Goal: Information Seeking & Learning: Find specific fact

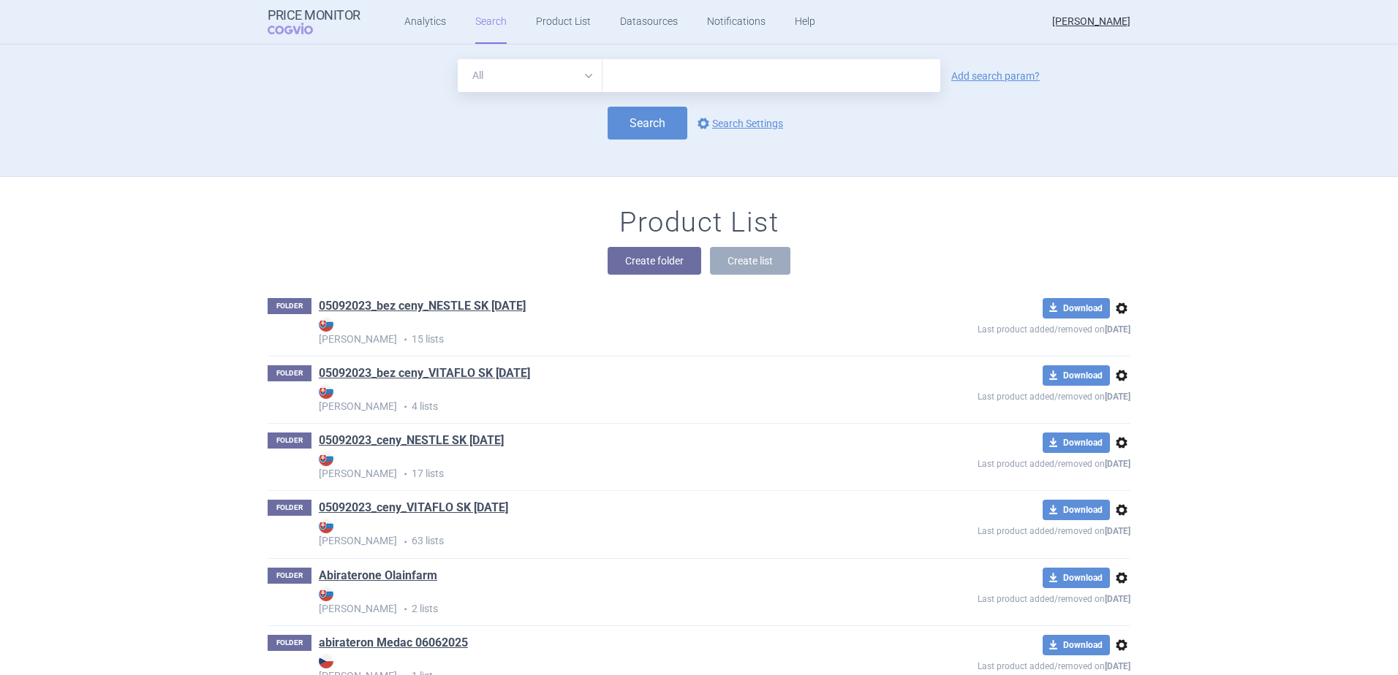
click at [628, 88] on input "text" at bounding box center [771, 75] width 338 height 33
type input "pombiliti"
click button "Search" at bounding box center [647, 123] width 80 height 33
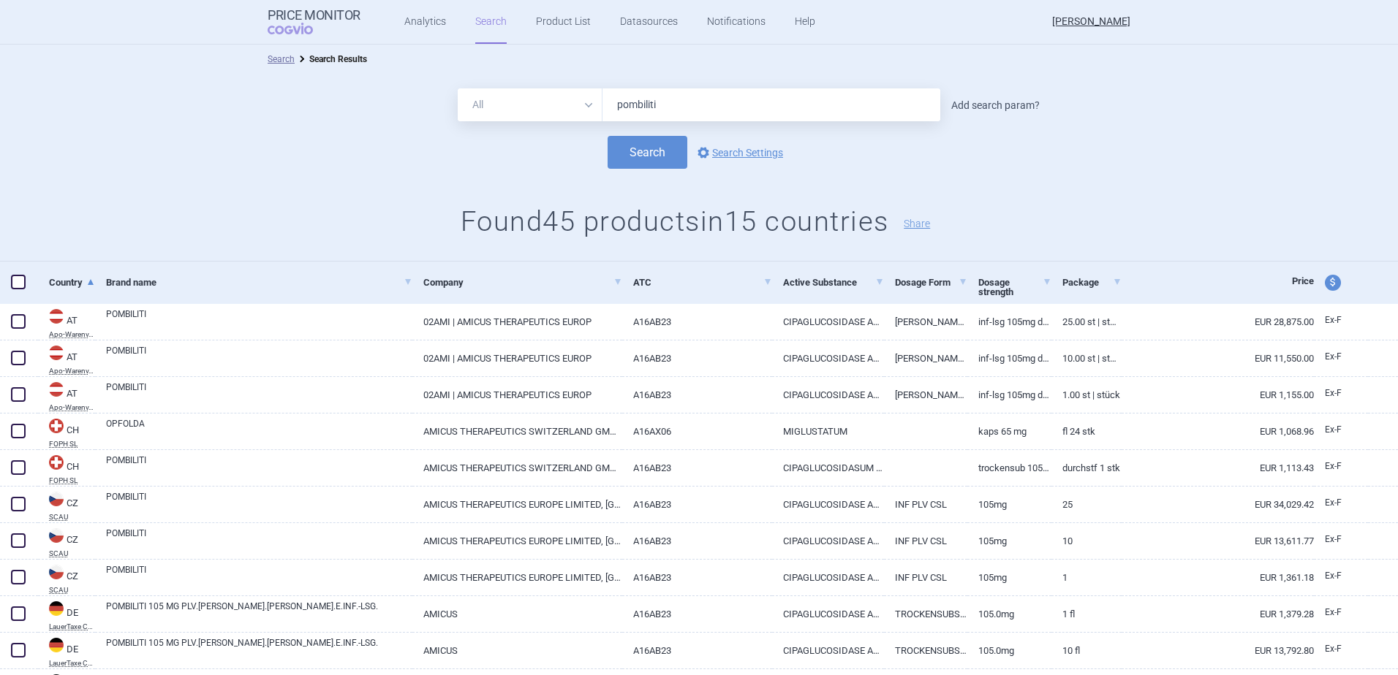
click at [958, 105] on link "Add search param?" at bounding box center [995, 105] width 88 height 10
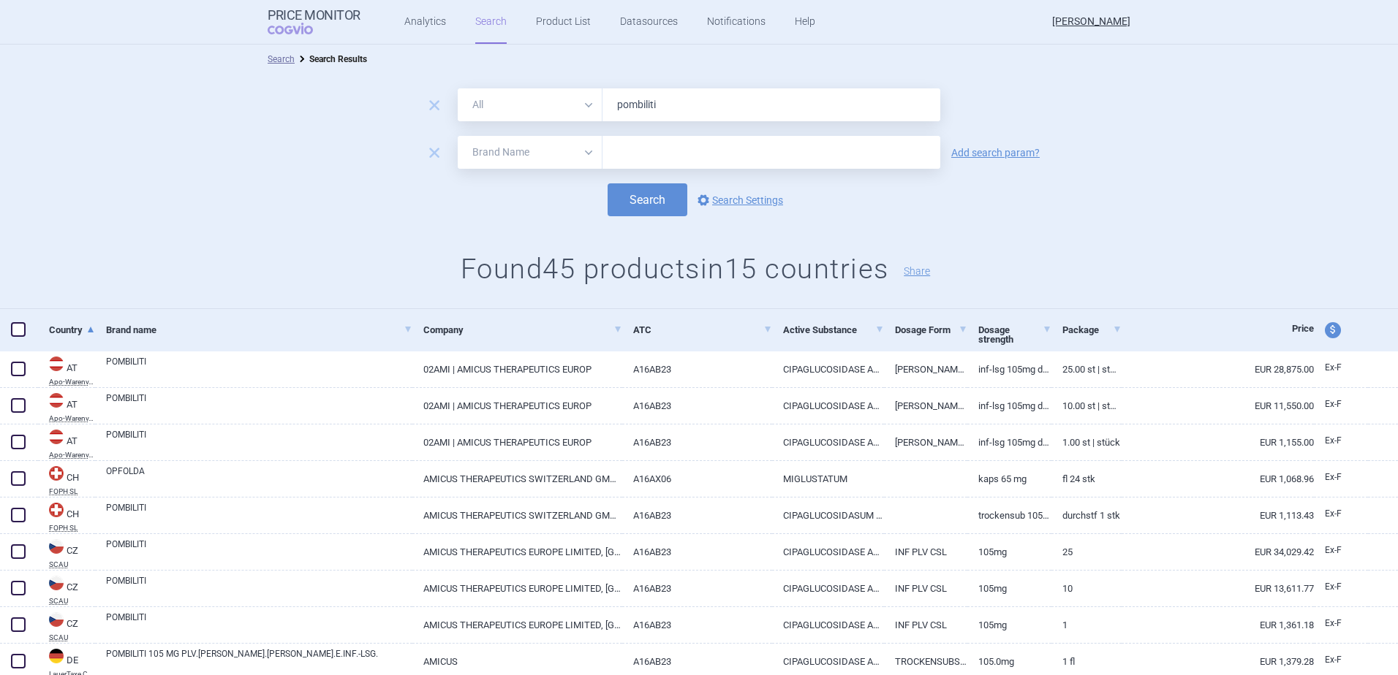
click at [492, 150] on select "All Brand Name ATC Company Active Substance Country Newer than" at bounding box center [530, 152] width 145 height 33
select select "country"
click at [458, 136] on select "All Brand Name ATC Company Active Substance Country Newer than" at bounding box center [530, 152] width 145 height 33
click at [621, 160] on input "text" at bounding box center [771, 152] width 323 height 19
type input "[GEOGRAPHIC_DATA]"
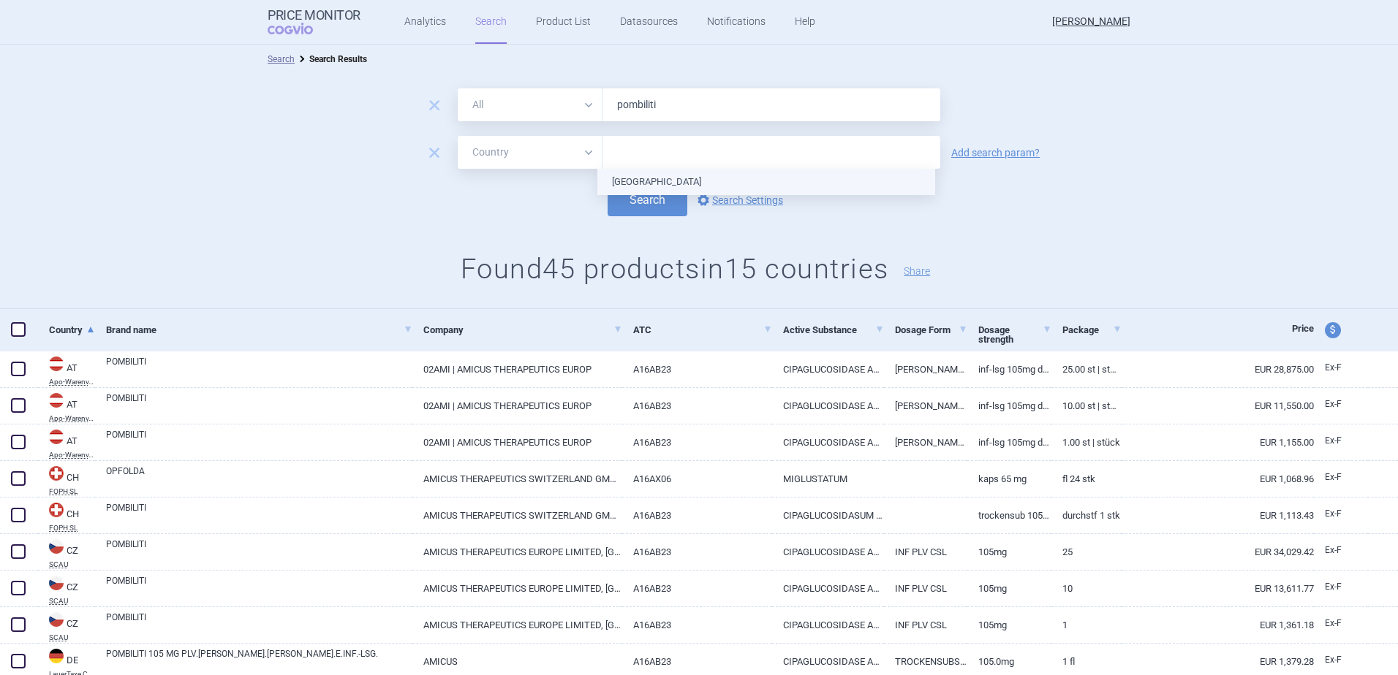
click at [621, 175] on ul "[GEOGRAPHIC_DATA]" at bounding box center [766, 182] width 338 height 26
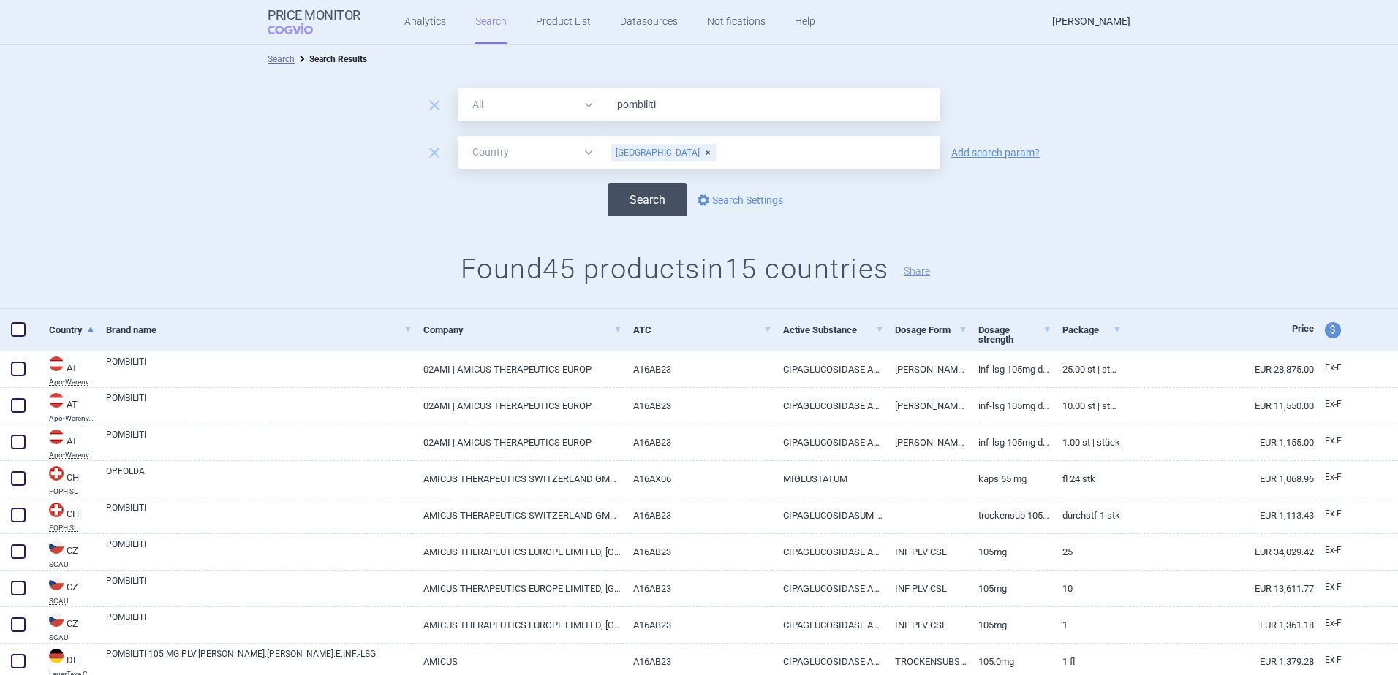
drag, startPoint x: 572, startPoint y: 186, endPoint x: 619, endPoint y: 202, distance: 49.5
click at [575, 189] on div "Search options Search Settings" at bounding box center [699, 199] width 1398 height 33
click at [626, 204] on button "Search" at bounding box center [647, 199] width 80 height 33
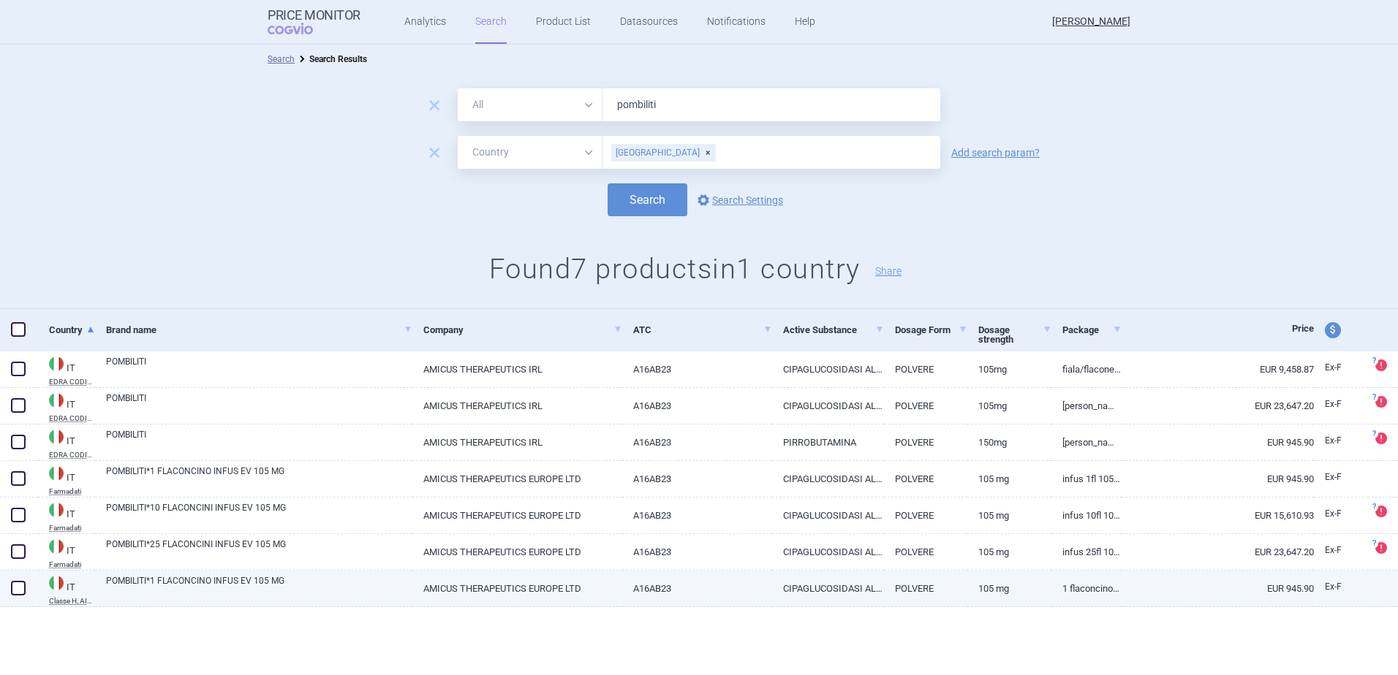
click at [183, 594] on link "POMBILITI*1 FLACONCINO INFUS EV 105 MG" at bounding box center [259, 588] width 306 height 26
select select "EUR"
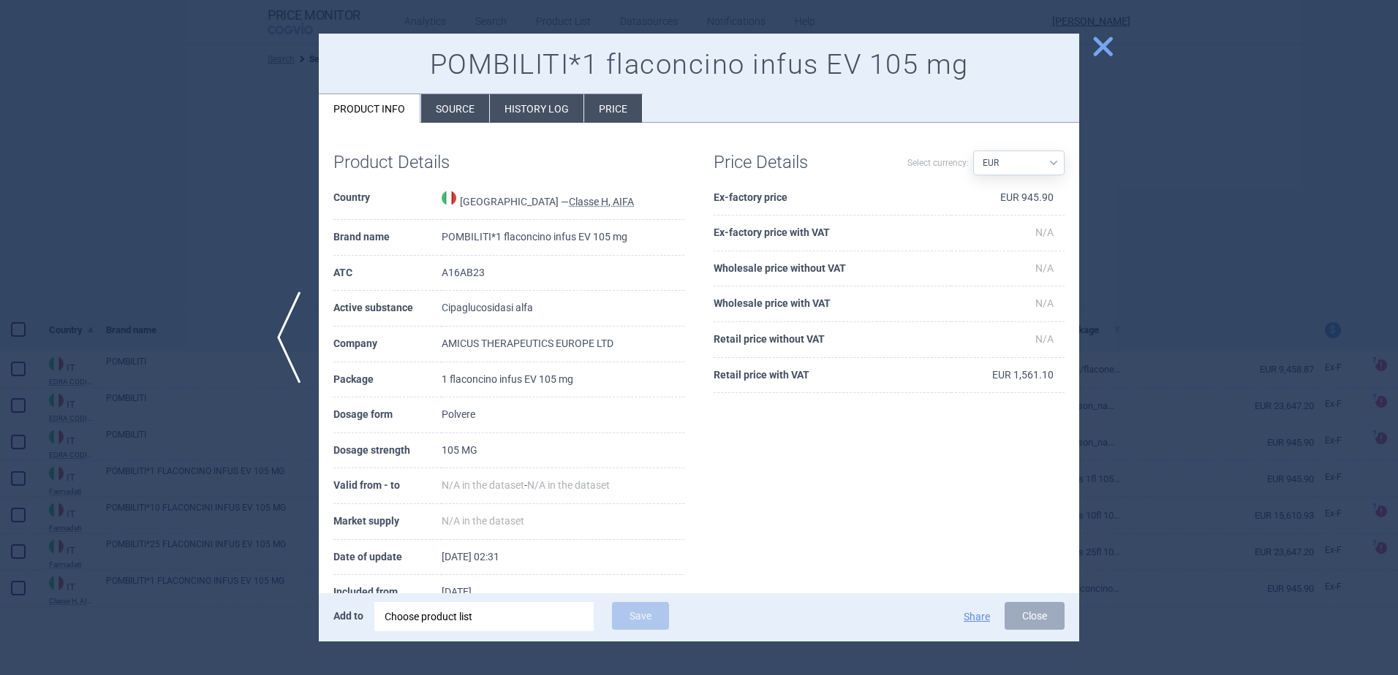
click at [624, 108] on li "Price" at bounding box center [613, 108] width 58 height 29
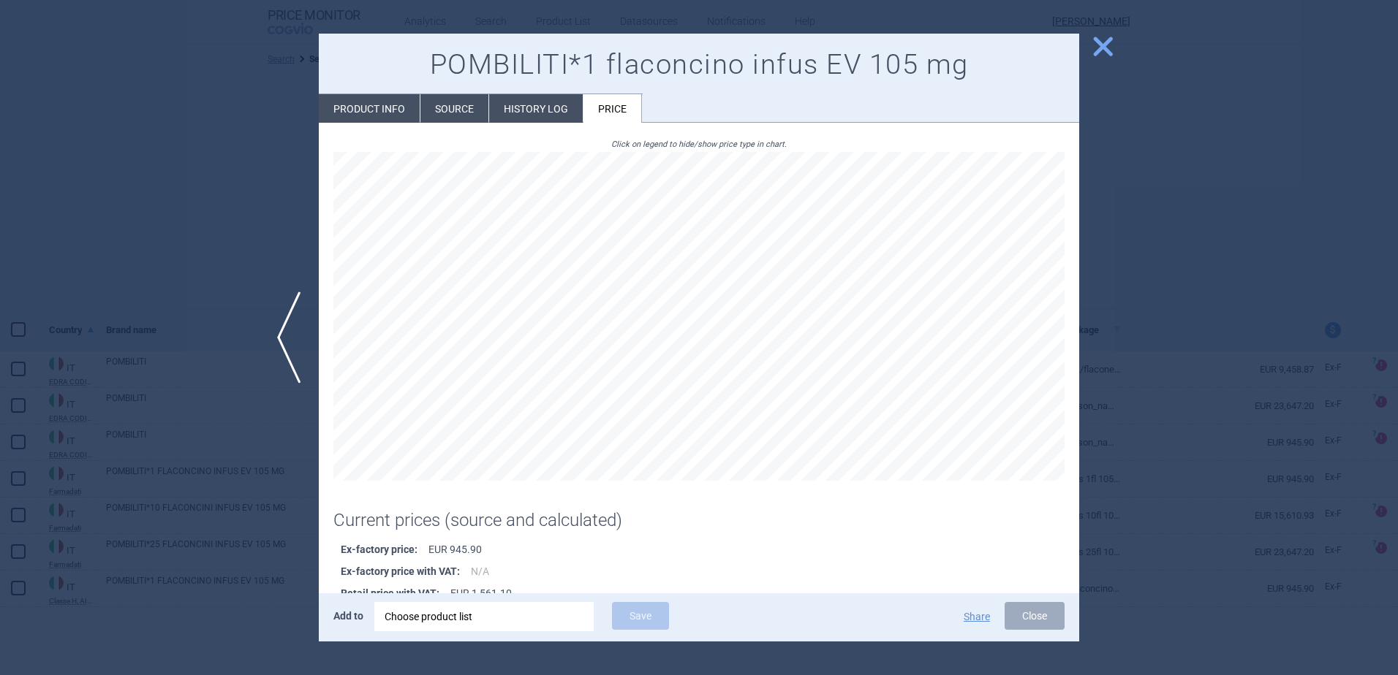
click at [557, 110] on li "History log" at bounding box center [536, 108] width 94 height 29
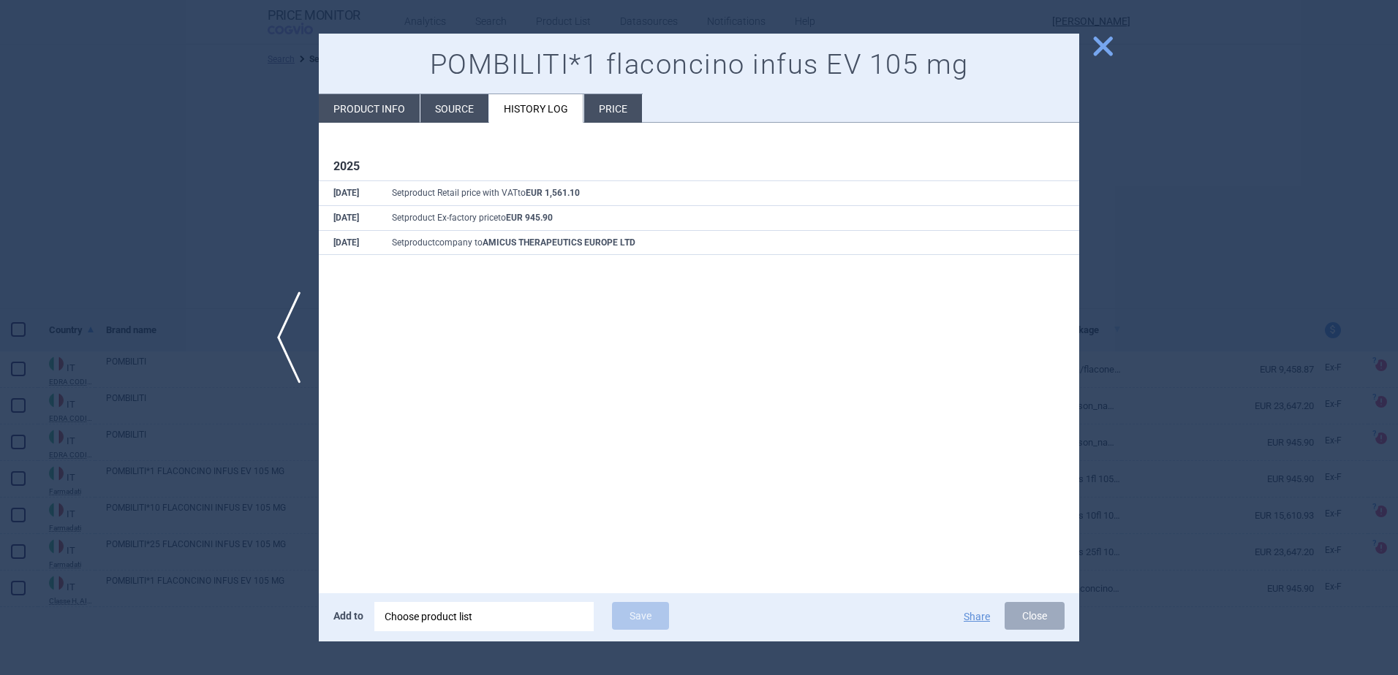
click at [1101, 50] on span "close" at bounding box center [1103, 47] width 26 height 26
